Goal: Transaction & Acquisition: Purchase product/service

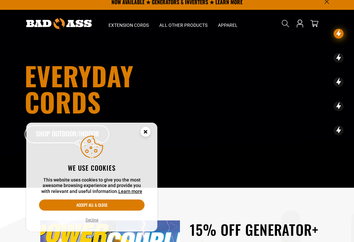
scroll to position [6, 0]
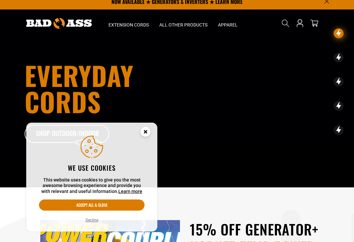
click at [147, 128] on circle "Cookie Consent" at bounding box center [146, 132] width 10 height 10
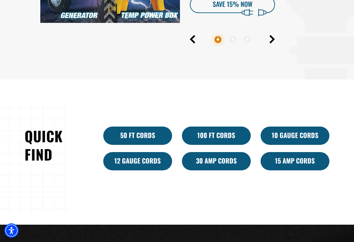
scroll to position [311, 0]
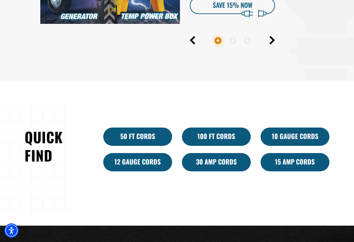
click at [295, 137] on link "10 Gauge Cords" at bounding box center [294, 137] width 69 height 18
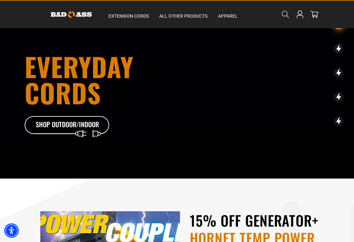
scroll to position [0, 0]
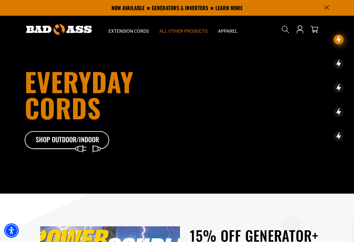
click at [178, 29] on span "All Other Products" at bounding box center [183, 31] width 48 height 6
click at [184, 29] on span "All Other Products" at bounding box center [183, 31] width 48 height 6
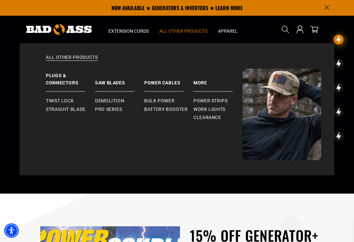
click at [185, 30] on span "All Other Products" at bounding box center [183, 31] width 48 height 6
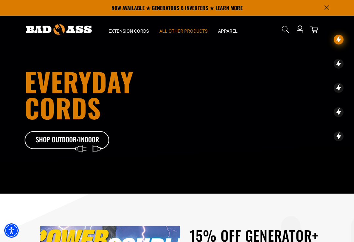
click at [179, 33] on span "All Other Products" at bounding box center [183, 31] width 48 height 6
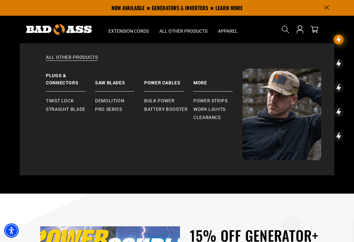
click at [148, 91] on link "Power Cables" at bounding box center [168, 80] width 49 height 23
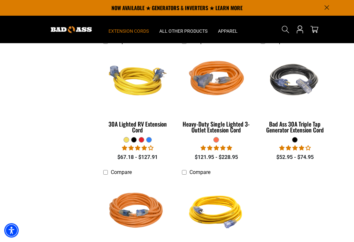
scroll to position [401, 0]
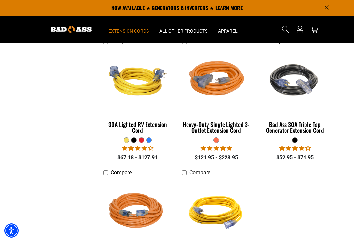
click at [306, 126] on div "Bad Ass 30A Triple Tap Generator Extension Cord" at bounding box center [294, 128] width 69 height 12
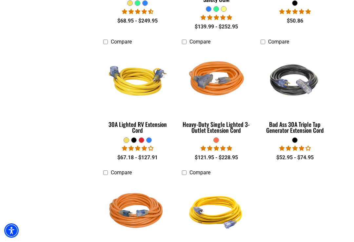
scroll to position [43, 0]
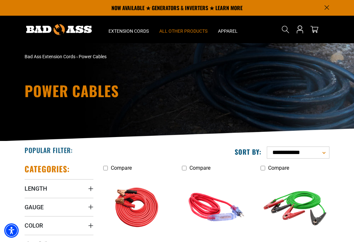
click at [183, 32] on span "All Other Products" at bounding box center [183, 31] width 48 height 6
click at [185, 36] on div "All Other Products Plugs & Connectors Twist Lock Straight Blade" at bounding box center [183, 107] width 59 height 144
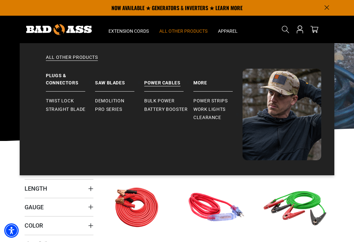
click at [169, 101] on span "Bulk Power" at bounding box center [159, 101] width 30 height 6
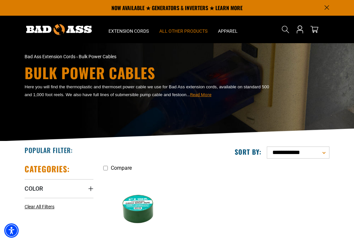
click at [182, 33] on span "All Other Products" at bounding box center [183, 31] width 48 height 6
click at [188, 30] on span "All Other Products" at bounding box center [183, 31] width 48 height 6
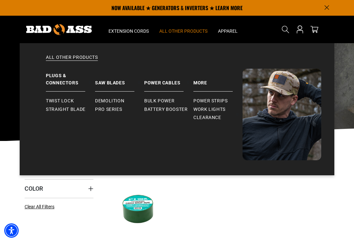
click at [218, 99] on span "Power Strips" at bounding box center [210, 101] width 34 height 6
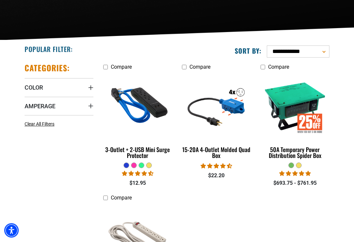
scroll to position [101, 0]
click at [305, 154] on div "50A Temporary Power Distribution Spider Box" at bounding box center [294, 153] width 69 height 12
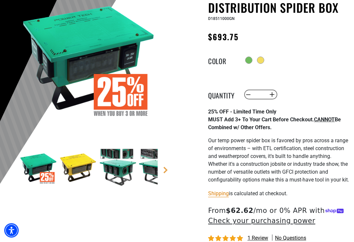
scroll to position [84, 0]
click at [264, 58] on div at bounding box center [260, 60] width 7 height 7
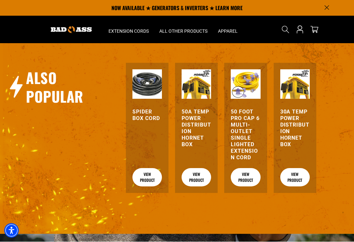
scroll to position [725, 0]
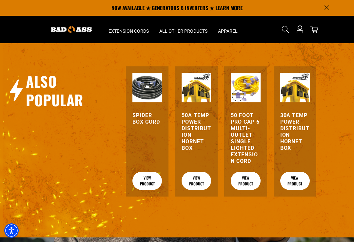
click at [198, 190] on link "View Product" at bounding box center [196, 181] width 29 height 18
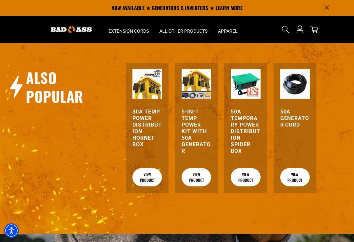
scroll to position [630, 0]
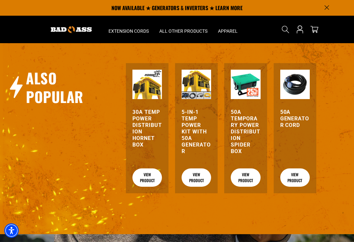
click at [195, 185] on link "View Product" at bounding box center [196, 178] width 29 height 18
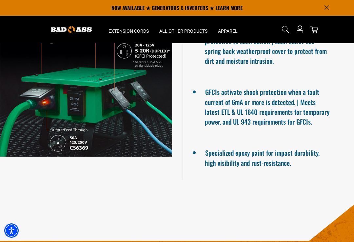
scroll to position [509, 0]
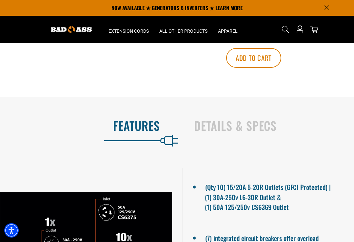
click at [257, 133] on h2 "Details & Specs" at bounding box center [267, 126] width 146 height 14
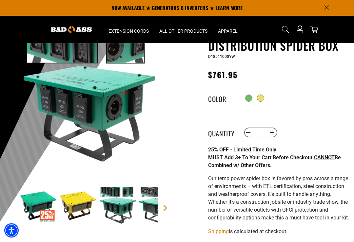
scroll to position [0, 0]
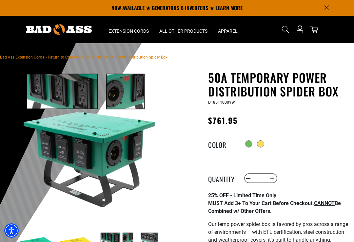
click at [334, 90] on h1 "50A Temporary Power Distribution Spider Box" at bounding box center [278, 85] width 141 height 28
